Goal: Task Accomplishment & Management: Manage account settings

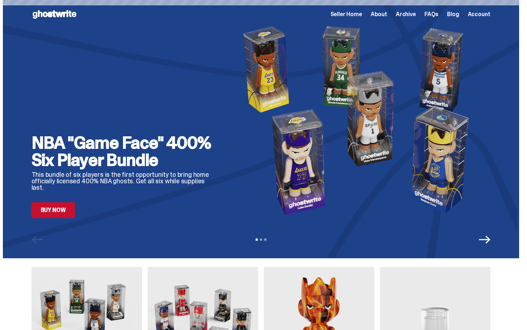
click at [356, 14] on span "Seller Home" at bounding box center [346, 14] width 32 height 6
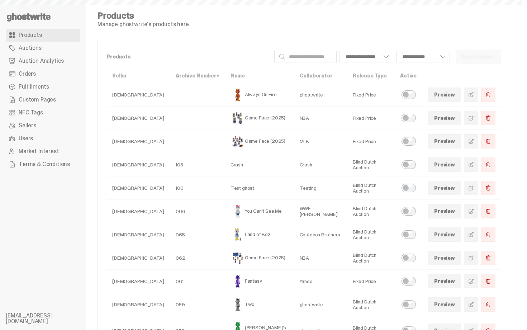
select select
click at [49, 73] on link "Orders" at bounding box center [43, 73] width 75 height 13
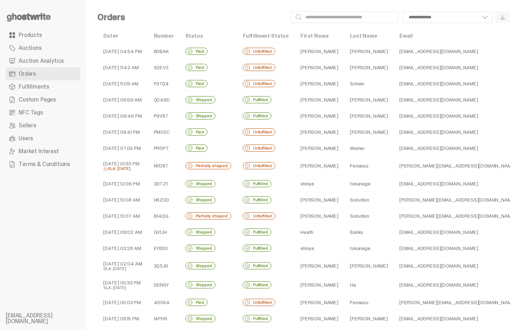
click at [249, 51] on span at bounding box center [247, 51] width 6 height 6
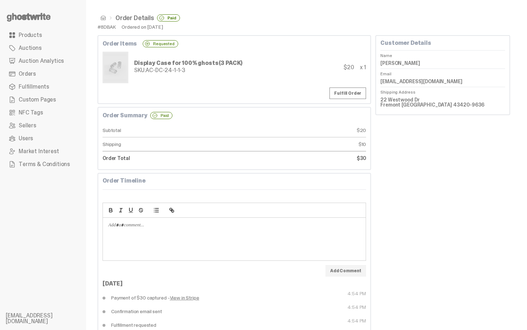
click at [104, 18] on span at bounding box center [103, 18] width 6 height 6
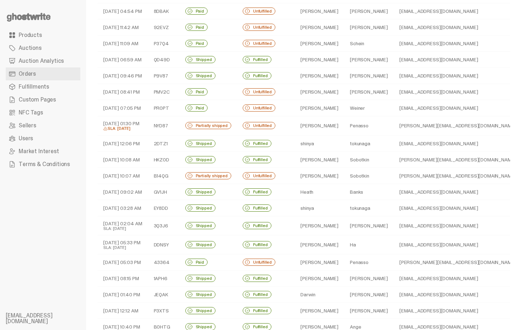
scroll to position [43, 0]
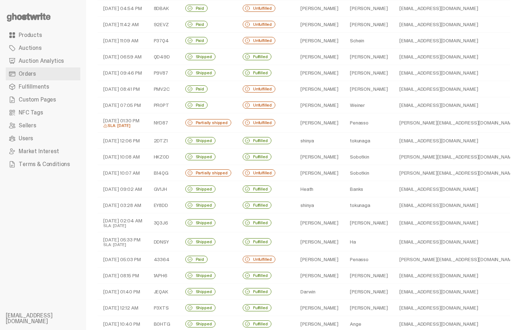
click at [352, 130] on td "Penasso" at bounding box center [368, 122] width 49 height 19
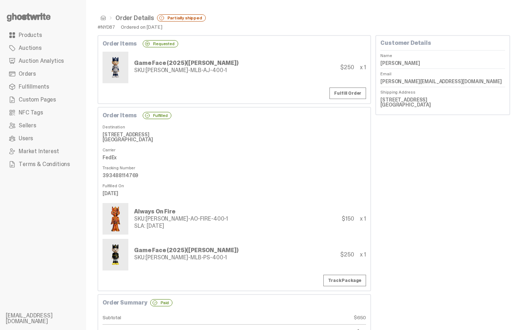
click at [103, 18] on span at bounding box center [103, 18] width 6 height 6
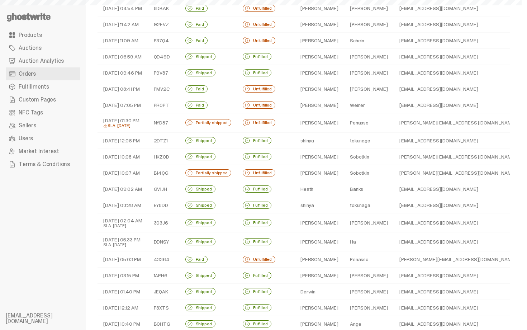
scroll to position [57, 0]
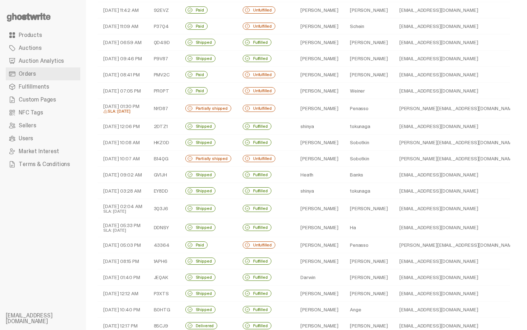
click at [285, 157] on td "Unfulfilled" at bounding box center [266, 158] width 58 height 16
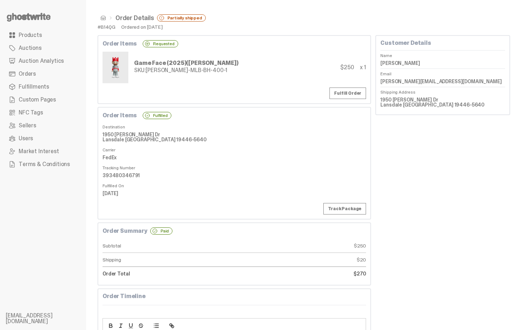
click at [120, 174] on dd "393480346791" at bounding box center [233, 175] width 263 height 11
copy dd "393480346791"
click at [359, 95] on link "Fulfill Order" at bounding box center [347, 92] width 37 height 11
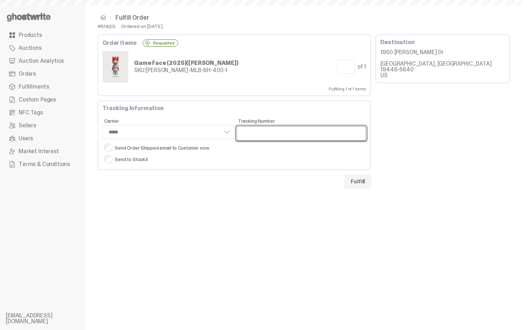
click at [286, 130] on input "Tracking Number" at bounding box center [302, 133] width 130 height 14
paste input "**********"
type input "**********"
select select "*****"
type input "**********"
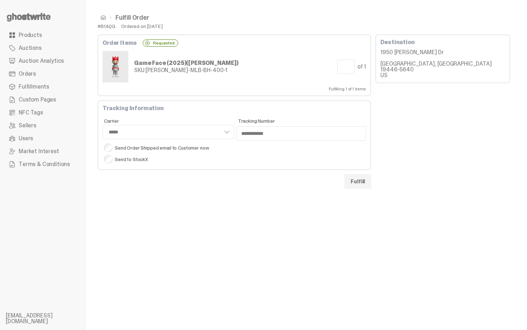
click at [364, 184] on button "Fulfill" at bounding box center [357, 181] width 27 height 14
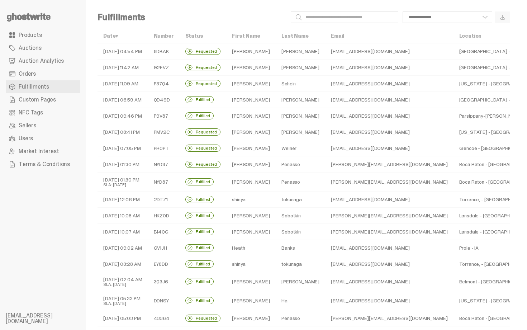
click at [70, 77] on link "Orders" at bounding box center [43, 73] width 75 height 13
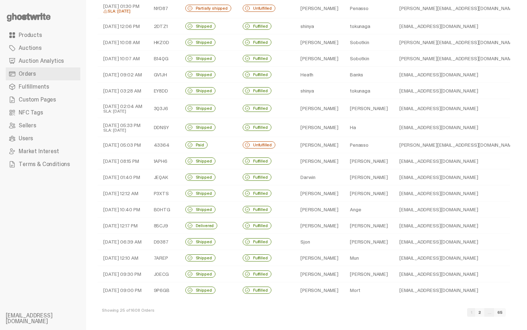
scroll to position [160, 0]
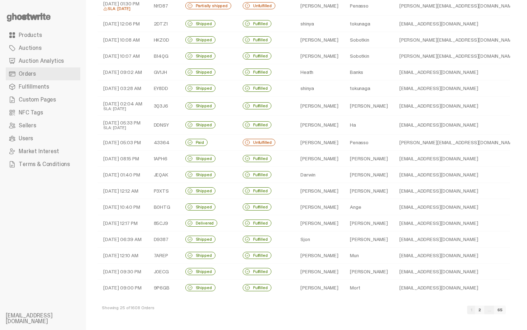
click at [326, 272] on td "Paul" at bounding box center [319, 271] width 49 height 16
